Goal: Find specific page/section: Find specific page/section

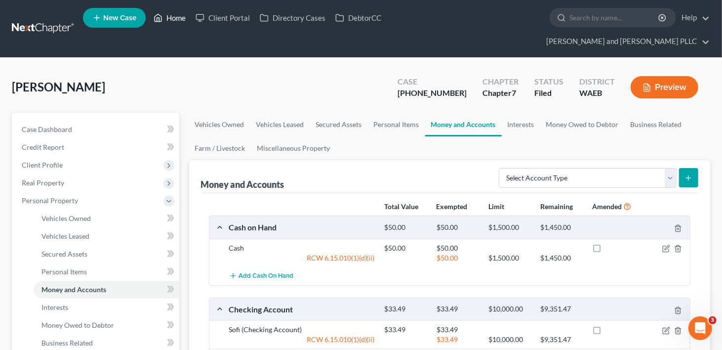
click at [172, 17] on link "Home" at bounding box center [170, 18] width 42 height 18
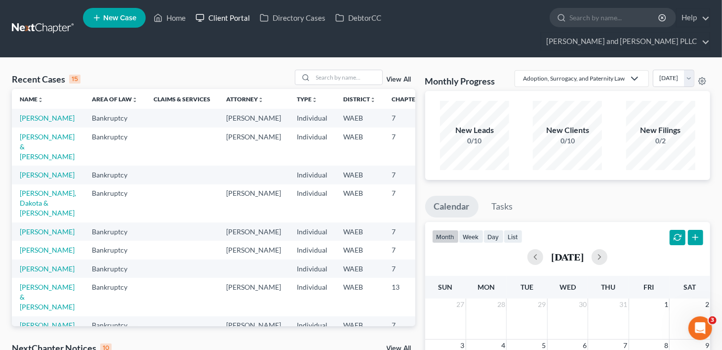
click at [220, 21] on link "Client Portal" at bounding box center [223, 18] width 64 height 18
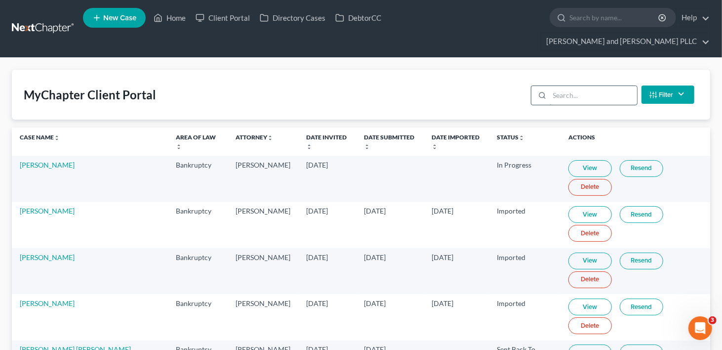
click at [583, 86] on input "search" at bounding box center [593, 95] width 87 height 19
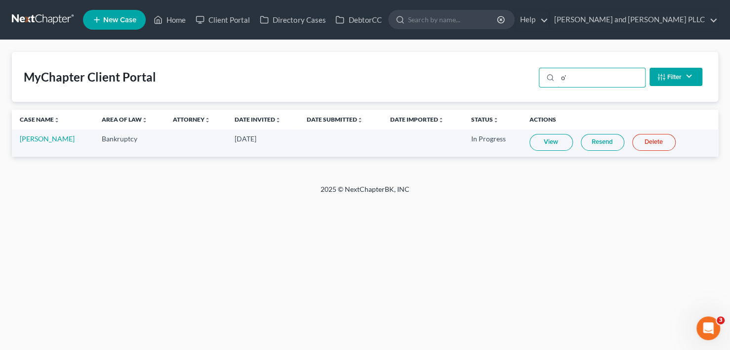
type input "o'"
click at [179, 23] on link "Home" at bounding box center [170, 20] width 42 height 18
